Goal: Task Accomplishment & Management: Check status

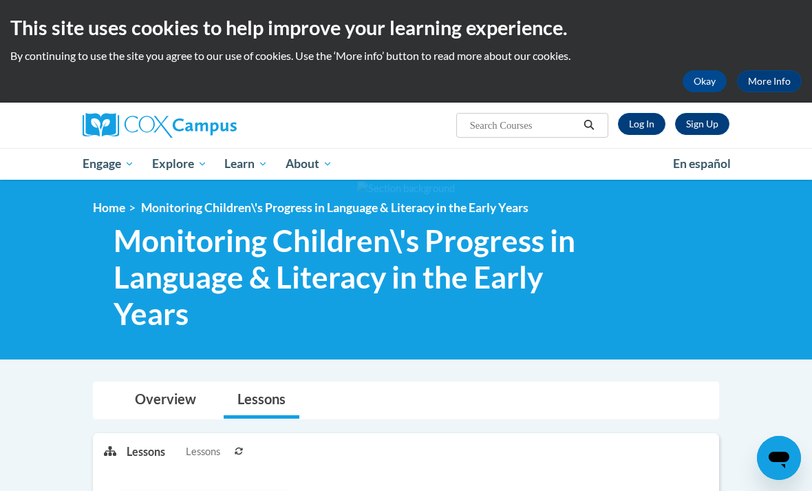
click at [650, 127] on link "Log In" at bounding box center [641, 124] width 47 height 22
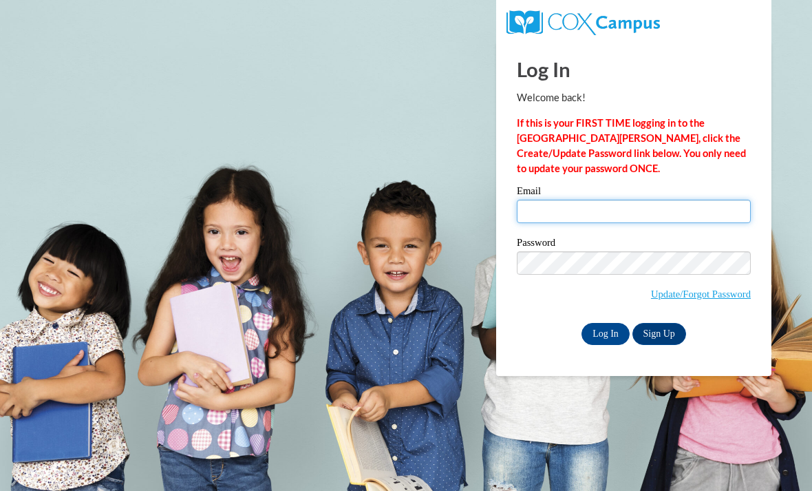
click at [684, 217] on input "Email" at bounding box center [634, 211] width 234 height 23
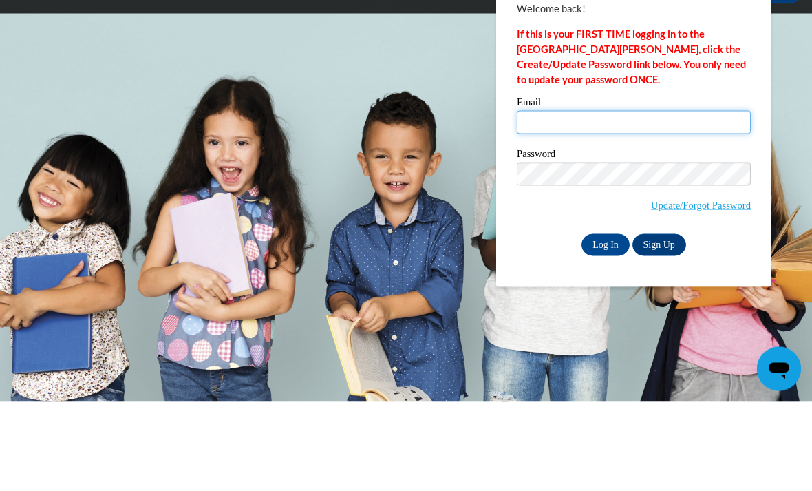
type input "aneesha.d.kelly@gmail.com"
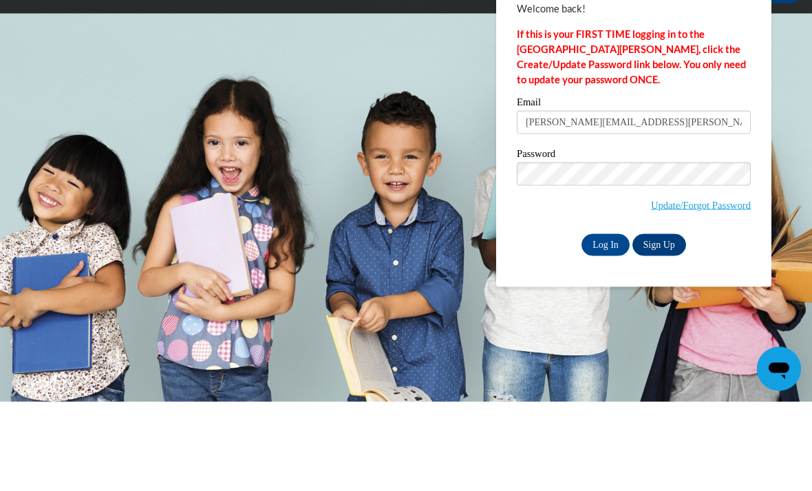
click at [606, 323] on input "Log In" at bounding box center [605, 334] width 48 height 22
click at [606, 326] on input "Log In" at bounding box center [605, 334] width 48 height 22
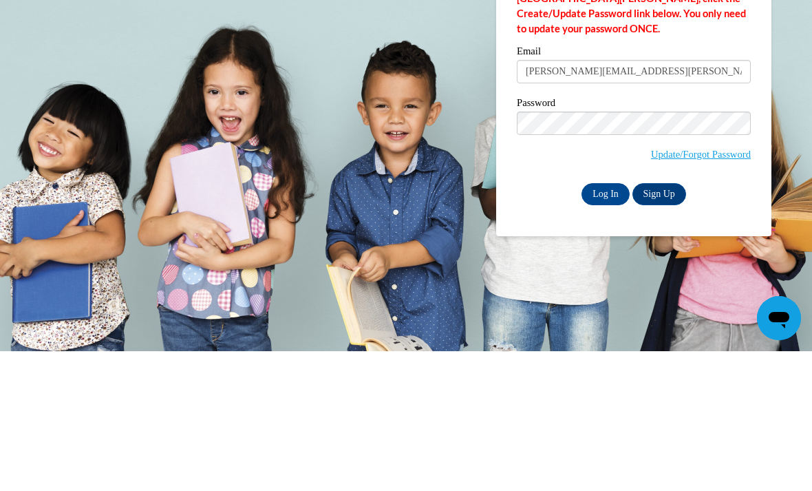
click at [587, 323] on input "Log In" at bounding box center [605, 334] width 48 height 22
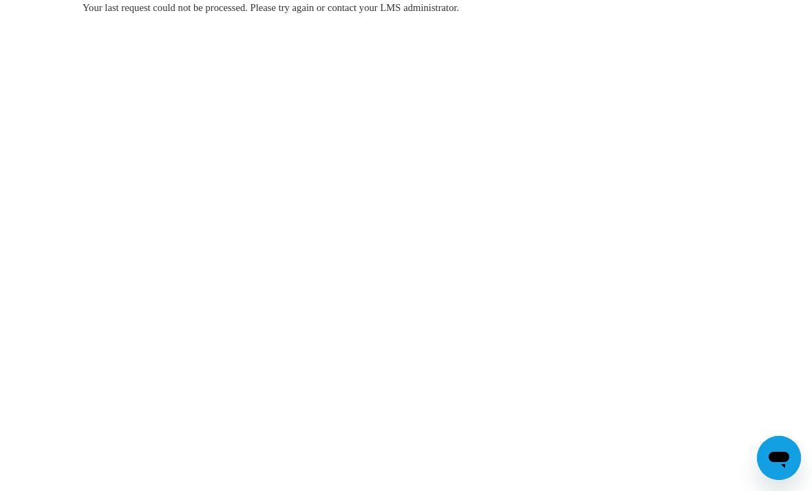
click at [721, 10] on div "Your last request could not be processed. Please try again or contact your LMS …" at bounding box center [406, 7] width 647 height 15
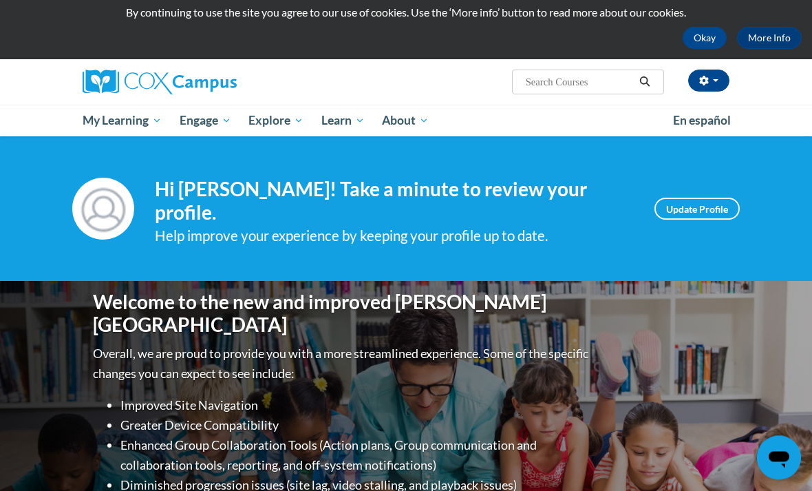
scroll to position [39, 0]
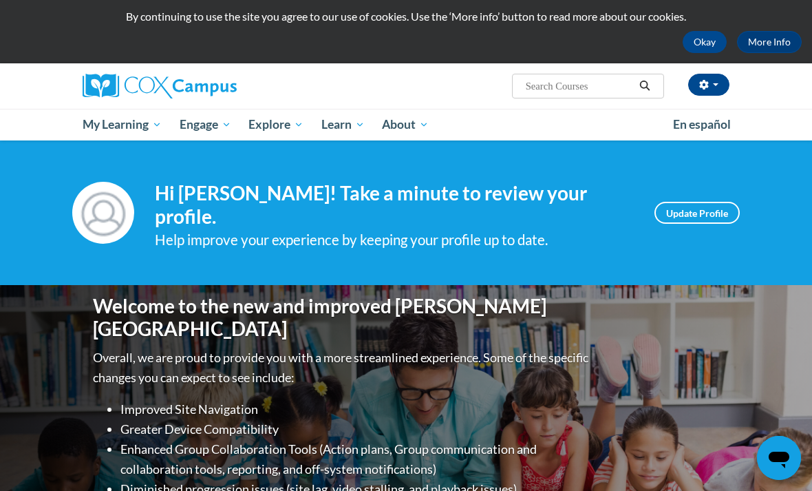
click at [0, 0] on span "My Course Progress" at bounding box center [0, 0] width 0 height 0
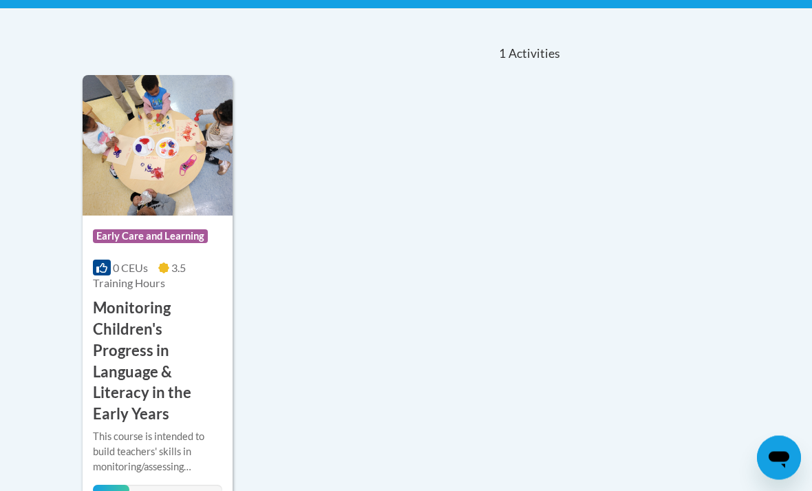
scroll to position [310, 0]
